Goal: Information Seeking & Learning: Learn about a topic

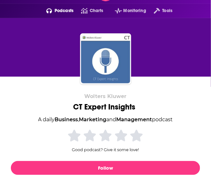
scroll to position [25, 0]
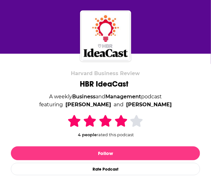
scroll to position [41, 0]
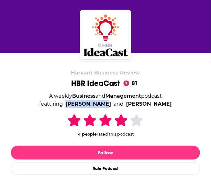
drag, startPoint x: 72, startPoint y: 103, endPoint x: 106, endPoint y: 102, distance: 34.1
click at [106, 102] on span "featuring Alison Beard and Curt Nickisch" at bounding box center [105, 104] width 132 height 8
copy link "Alison Beard"
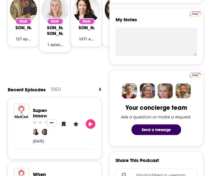
scroll to position [341, 0]
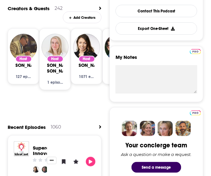
click at [84, 64] on span "Alison Beard" at bounding box center [87, 66] width 36 height 6
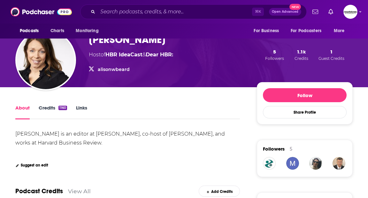
scroll to position [89, 0]
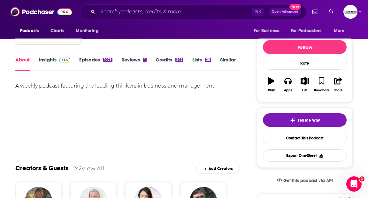
scroll to position [13, 0]
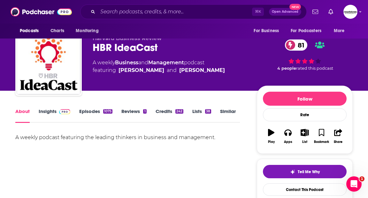
click at [51, 115] on link "Insights" at bounding box center [55, 116] width 32 height 15
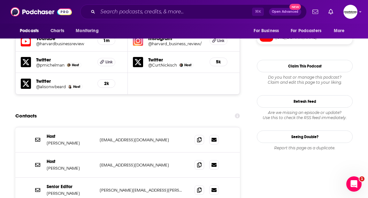
scroll to position [596, 0]
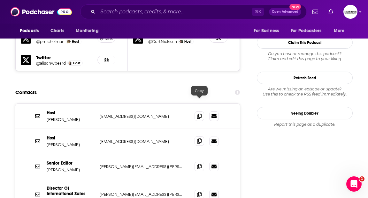
click at [200, 139] on icon at bounding box center [199, 141] width 4 height 5
click at [210, 10] on input "Search podcasts, credits, & more..." at bounding box center [175, 12] width 154 height 10
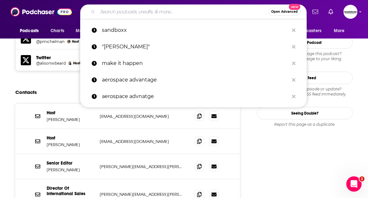
paste input "Enterprise Security Weekly"
type input "Enterprise Security Weekly"
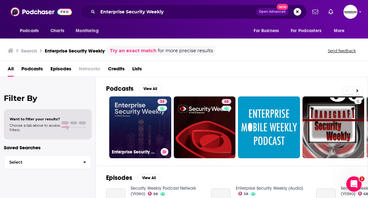
click at [151, 116] on link "58 Enterprise Security Weekly (Audio)" at bounding box center [140, 128] width 62 height 62
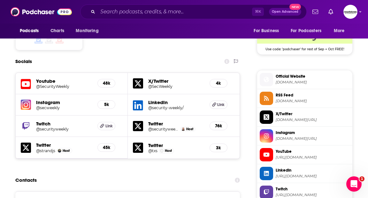
scroll to position [577, 0]
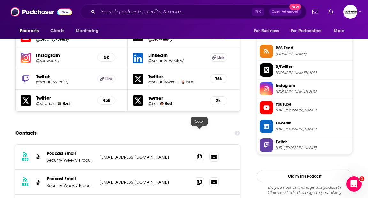
click at [200, 154] on icon at bounding box center [199, 156] width 4 height 5
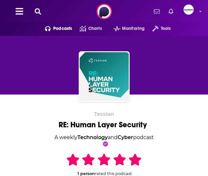
click at [37, 9] on icon at bounding box center [38, 11] width 6 height 6
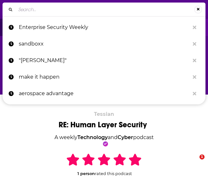
type input "The Cyber Executive Podcast"
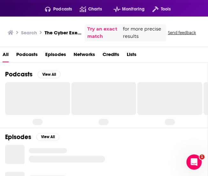
scroll to position [25, 0]
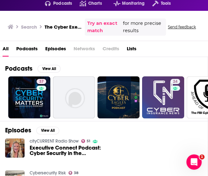
click at [187, 6] on div "Podcasts Charts Monitoring Tools" at bounding box center [104, 3] width 178 height 14
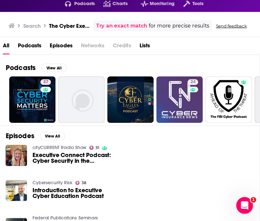
scroll to position [0, 0]
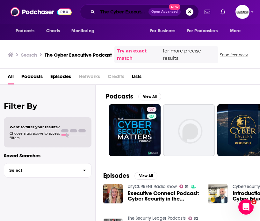
click at [126, 11] on input "The Cyber Executive Podcast" at bounding box center [123, 12] width 51 height 10
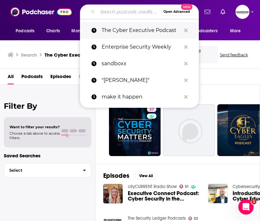
paste input "eXecutive Security"
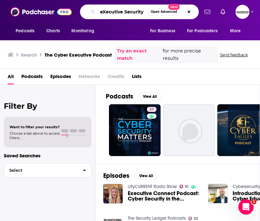
type input "eXecutive Security"
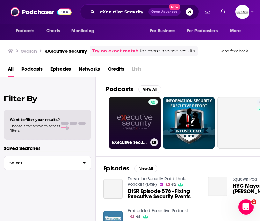
click at [143, 114] on link "eXecutive Security" at bounding box center [135, 123] width 52 height 52
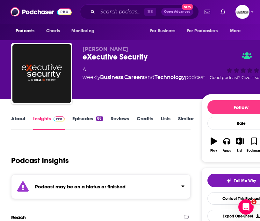
click at [83, 120] on link "Episodes 88" at bounding box center [87, 122] width 30 height 15
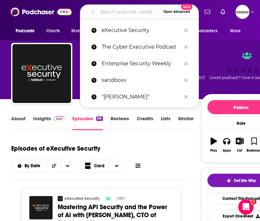
click at [129, 11] on input "Search podcasts, credits, & more..." at bounding box center [129, 12] width 63 height 10
paste input "Security Now!"
type input "Security Now!"
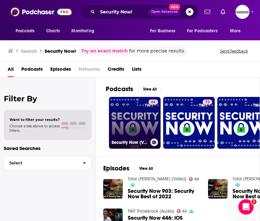
click at [149, 114] on div "64" at bounding box center [154, 118] width 10 height 39
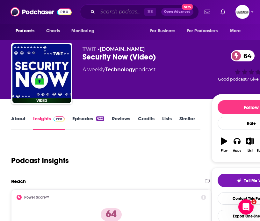
click at [130, 14] on input "Search podcasts, credits, & more..." at bounding box center [121, 12] width 47 height 10
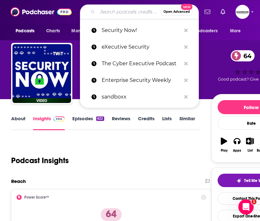
paste input "Cyber Security Interviews"
type input "Cyber Security Interviews"
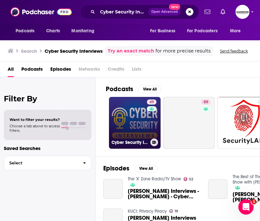
click at [151, 115] on div "49" at bounding box center [152, 118] width 11 height 39
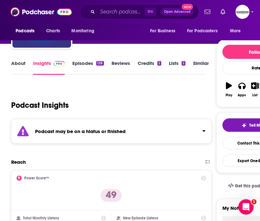
scroll to position [4, 0]
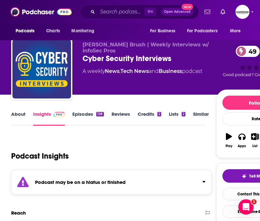
click at [89, 110] on div "About Insights Episodes 128 Reviews Credits 2 Lists 2 Similar" at bounding box center [108, 118] width 194 height 16
click at [94, 117] on link "Episodes 128" at bounding box center [87, 118] width 31 height 15
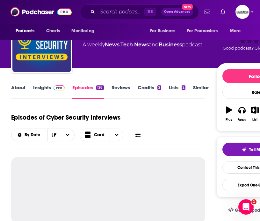
scroll to position [99, 0]
